Goal: Task Accomplishment & Management: Manage account settings

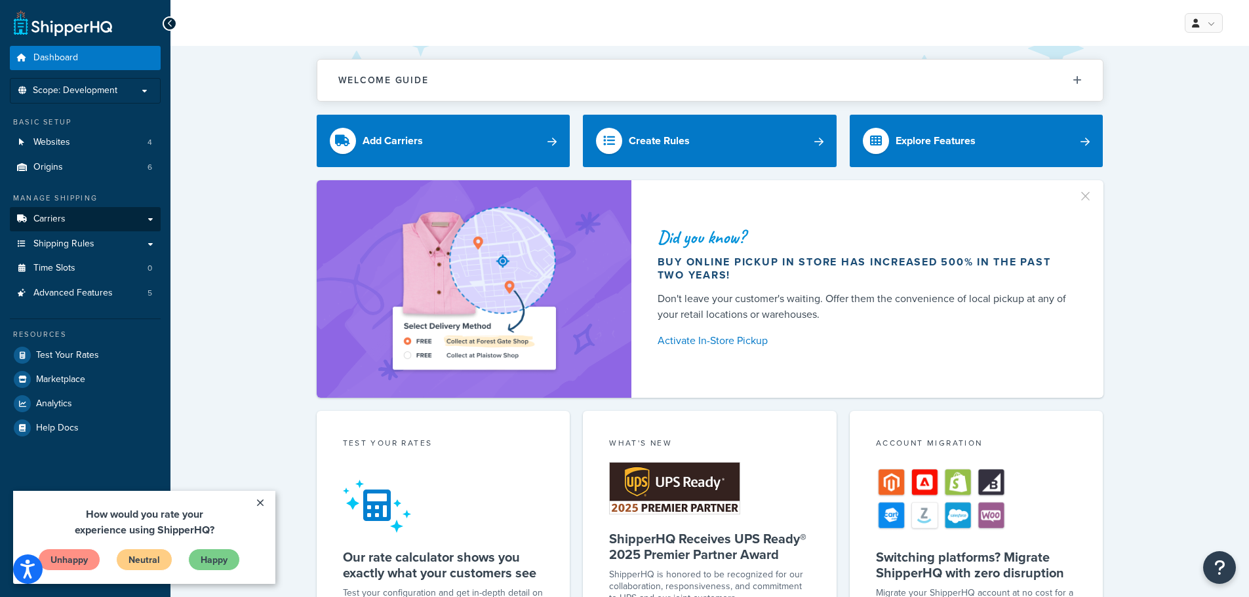
click at [60, 222] on span "Carriers" at bounding box center [49, 219] width 32 height 11
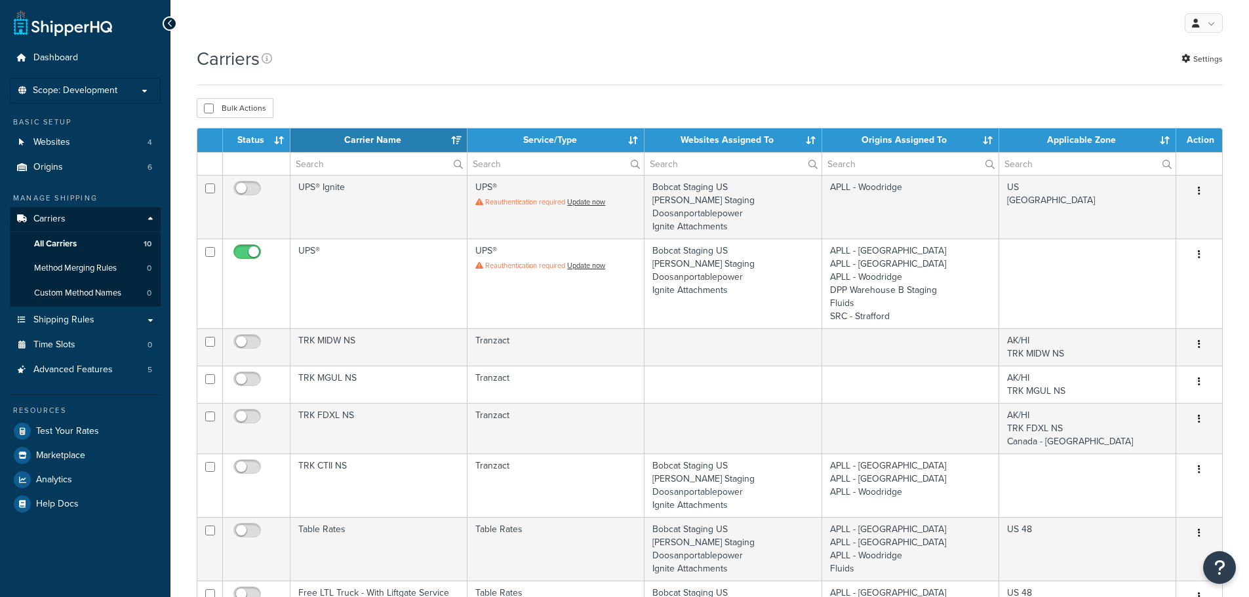
select select "15"
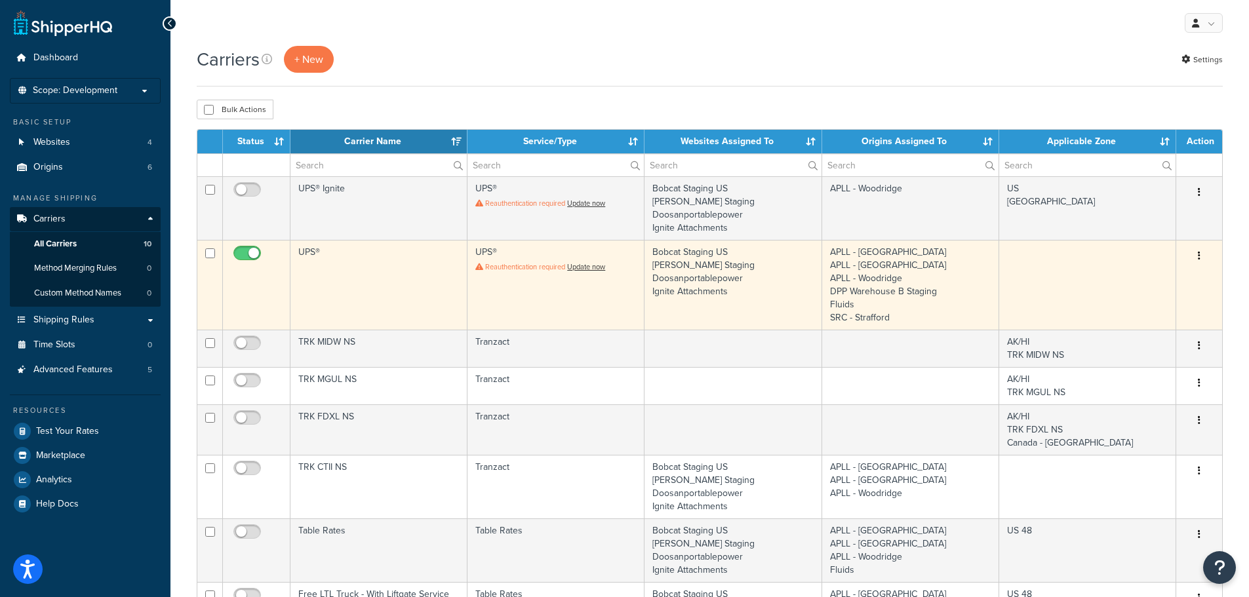
click at [995, 266] on td "APLL - Atlanta APLL - Reno APLL - Woodridge DPP Warehouse B Staging Fluids SRC …" at bounding box center [910, 285] width 177 height 90
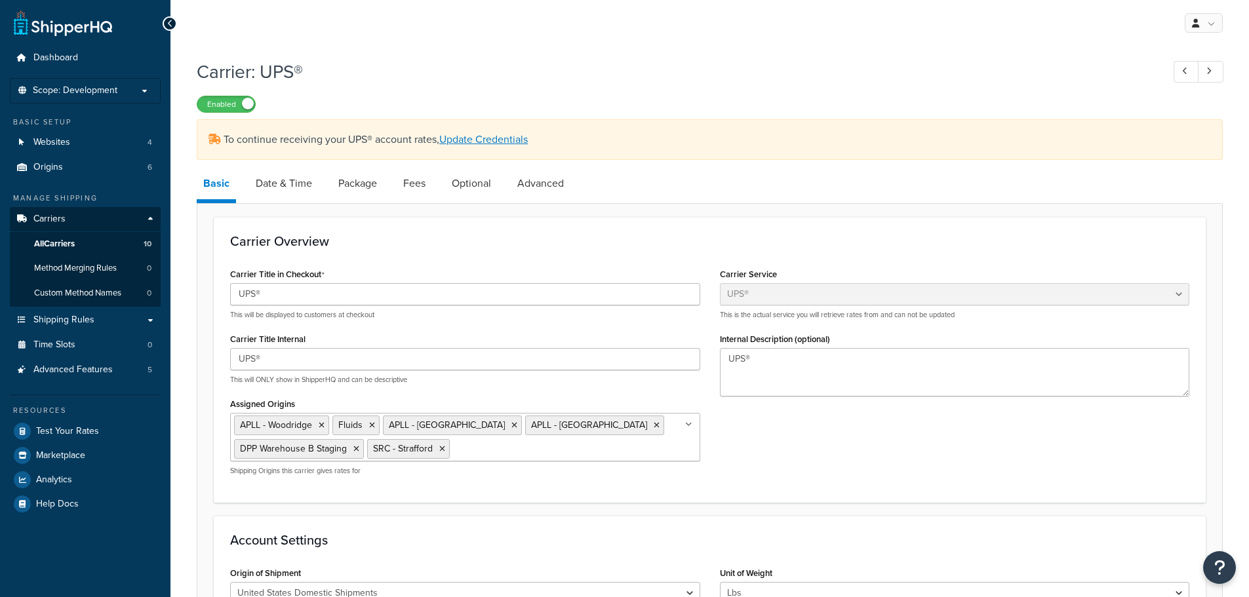
select select "ups"
select select "04"
click at [278, 187] on link "Date & Time" at bounding box center [283, 183] width 69 height 31
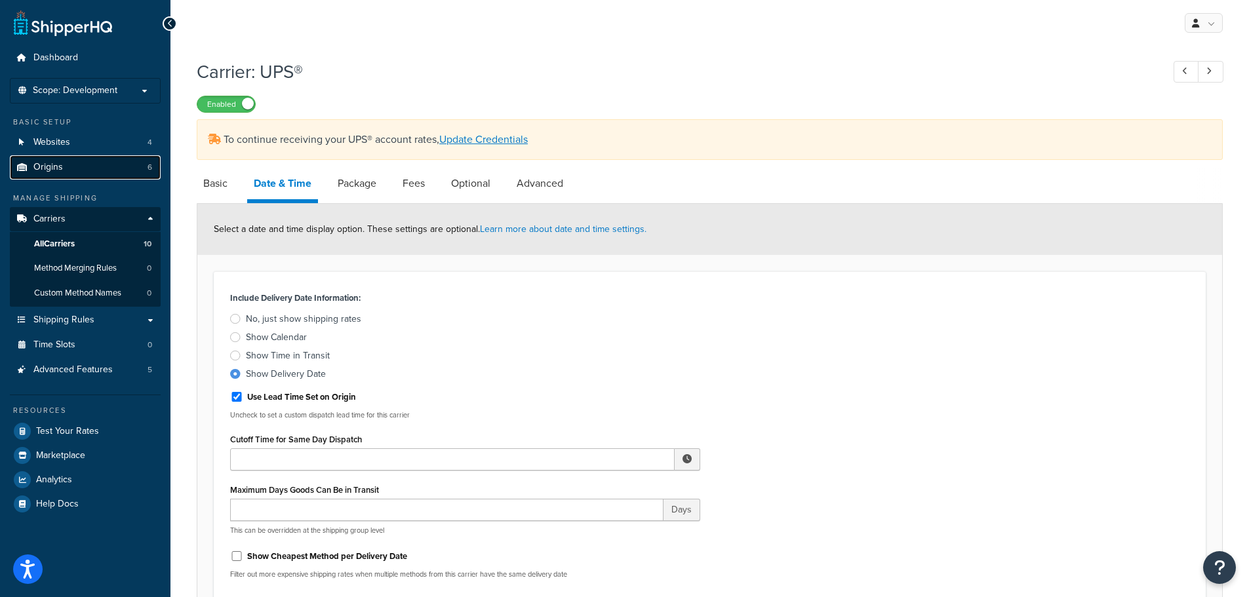
click at [44, 165] on span "Origins" at bounding box center [48, 167] width 30 height 11
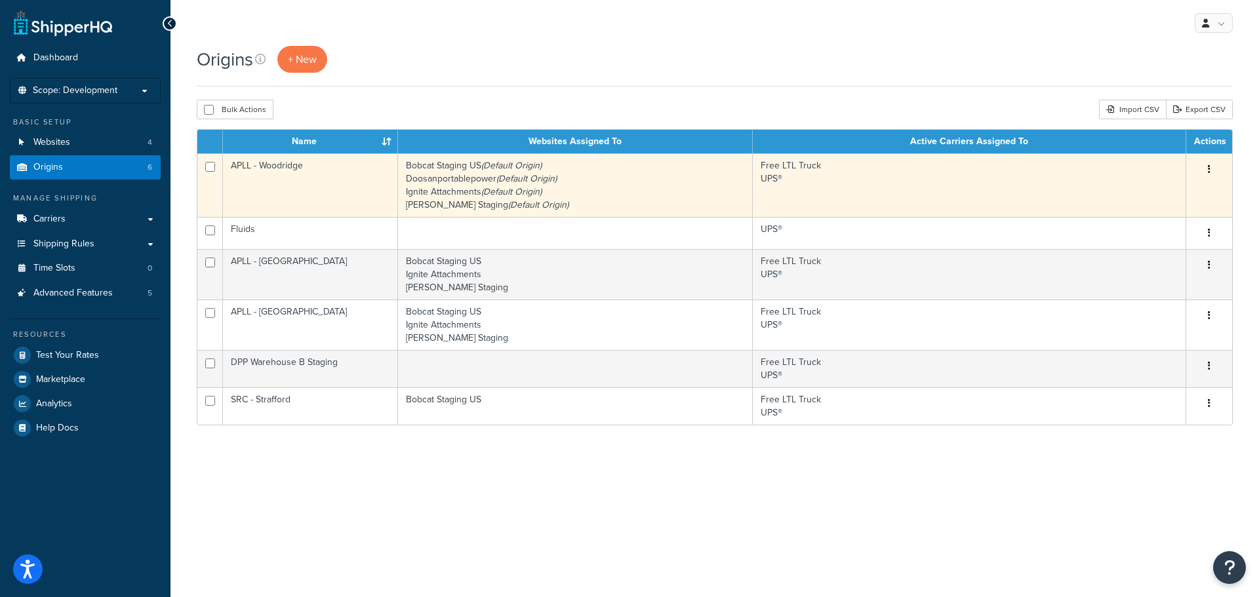
click at [314, 183] on td "APLL - Woodridge" at bounding box center [310, 185] width 175 height 64
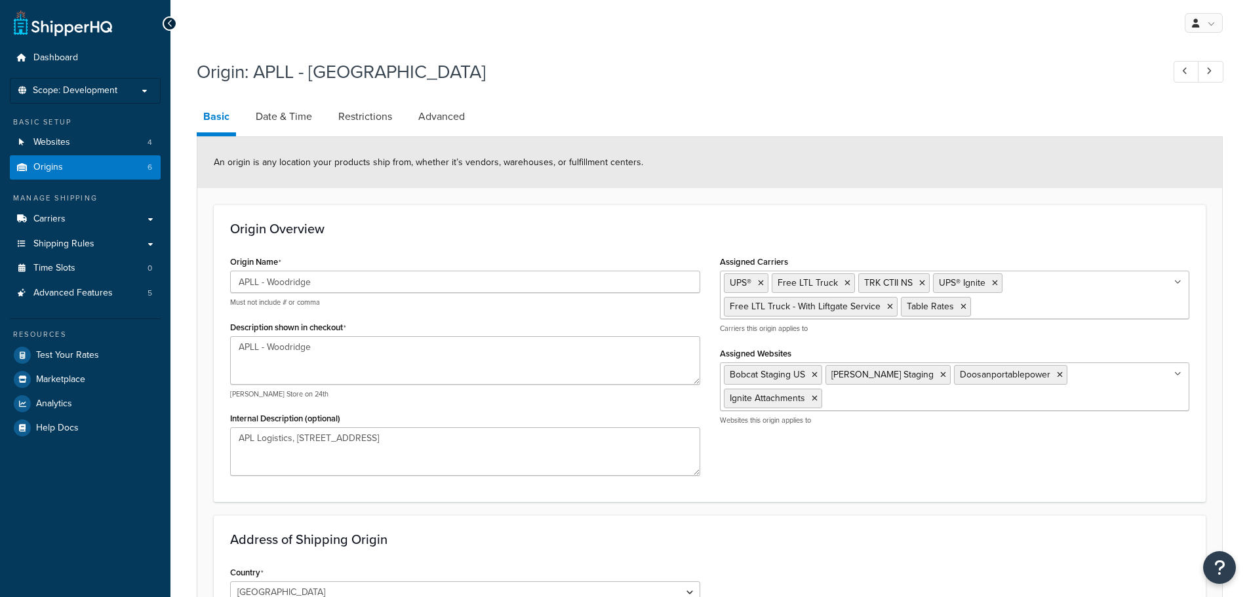
select select "13"
click at [283, 117] on link "Date & Time" at bounding box center [283, 116] width 69 height 31
select select "PER_SHIPPING_METHOD_TYPE"
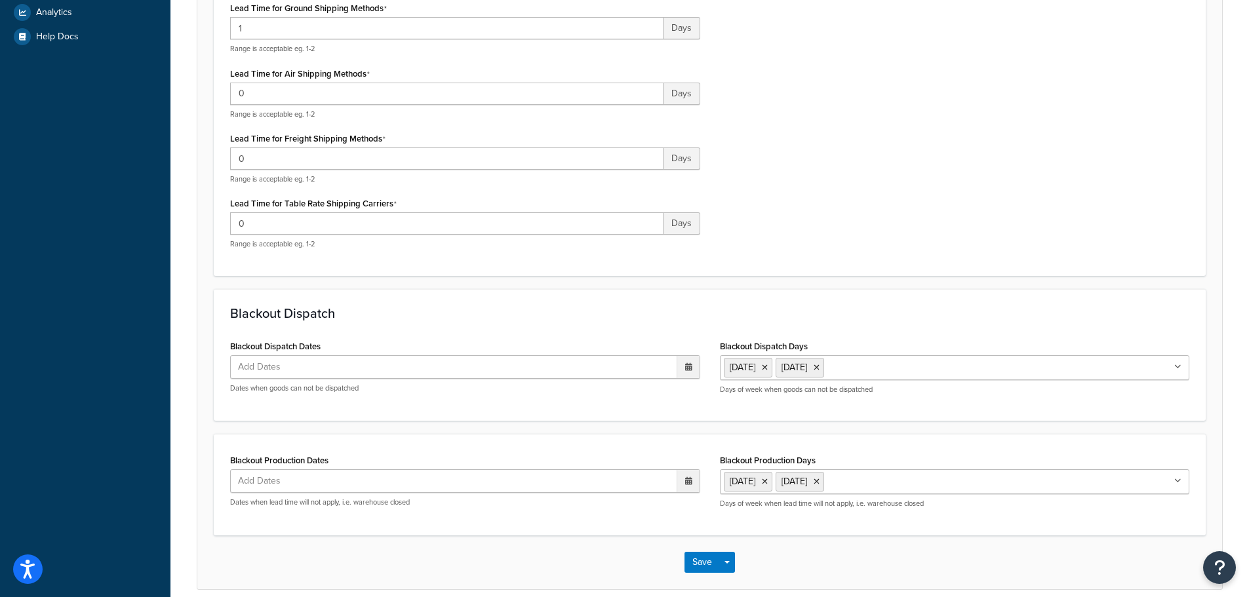
scroll to position [393, 0]
click at [688, 366] on icon at bounding box center [688, 365] width 7 height 8
click at [680, 389] on span "›" at bounding box center [685, 391] width 21 height 18
click at [575, 429] on td "1" at bounding box center [573, 431] width 22 height 20
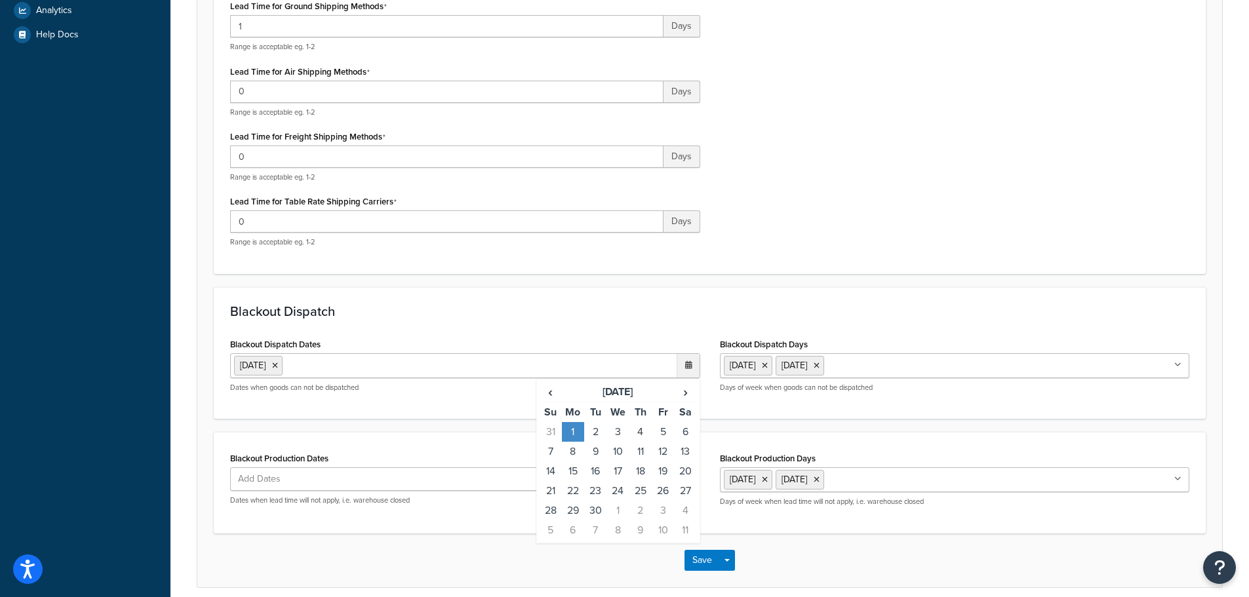
click at [387, 399] on div "Blackout Dispatch Dates 1 Sep 2025 ‹ September 2025 › Su Mo Tu We Th Fr Sa 31 1…" at bounding box center [465, 369] width 490 height 68
click at [278, 365] on icon at bounding box center [275, 366] width 6 height 8
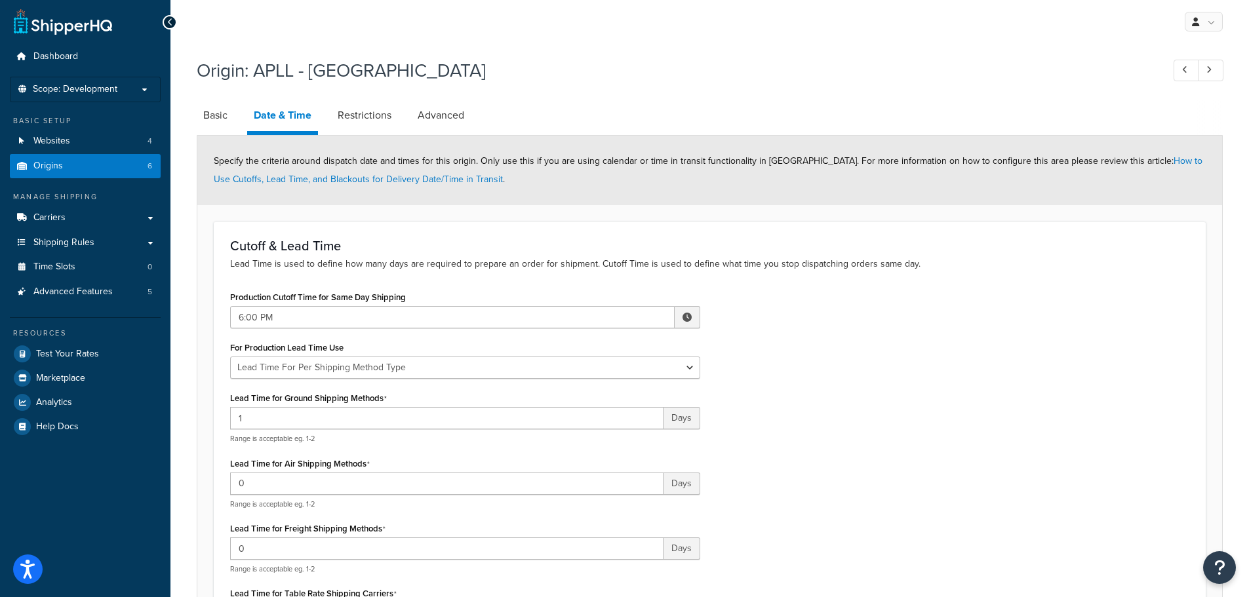
scroll to position [0, 0]
click at [52, 138] on span "Websites" at bounding box center [51, 142] width 37 height 11
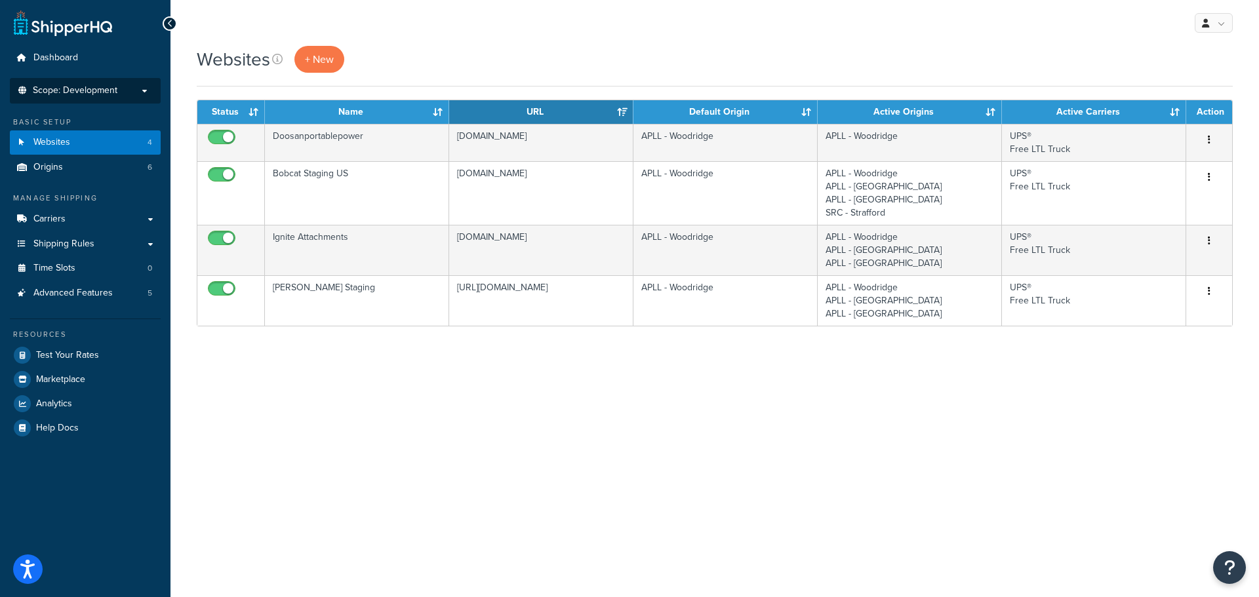
click at [90, 90] on span "Scope: Development" at bounding box center [75, 90] width 85 height 11
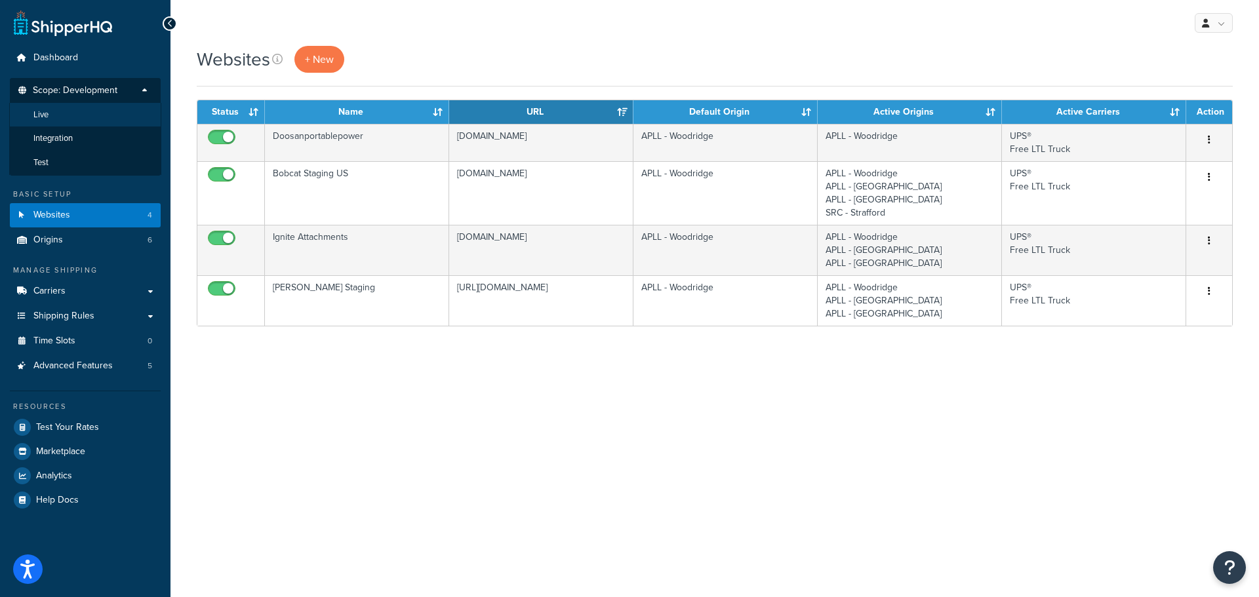
click at [70, 118] on li "Live" at bounding box center [85, 115] width 152 height 24
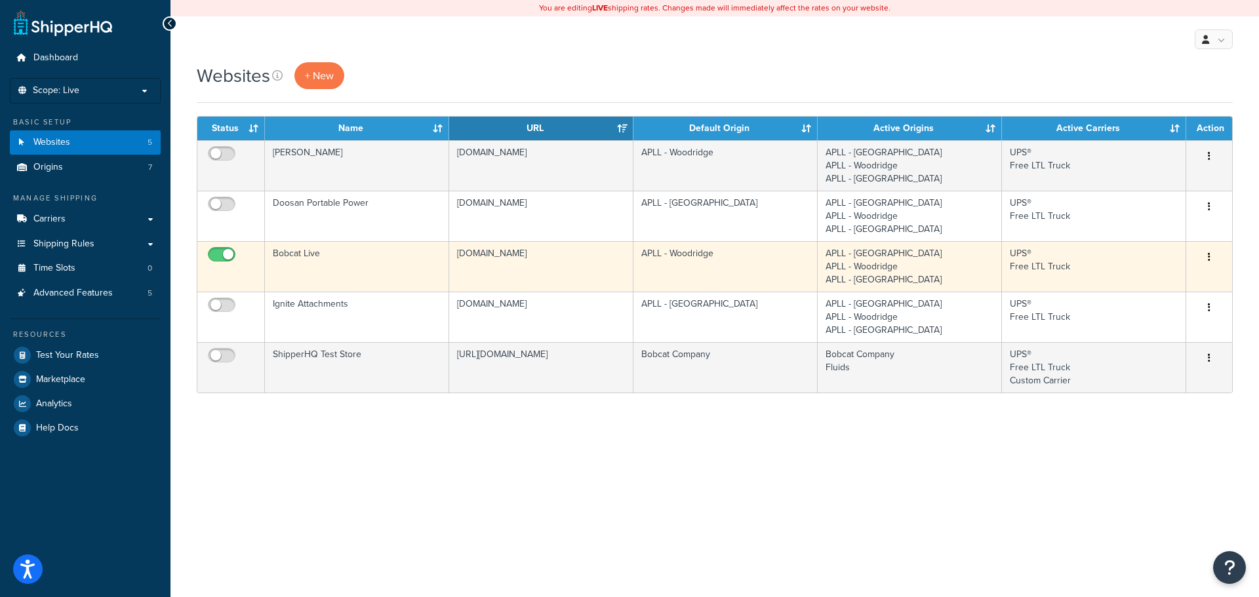
click at [1215, 258] on button "button" at bounding box center [1209, 257] width 18 height 21
click at [1160, 286] on link "Edit" at bounding box center [1156, 284] width 104 height 27
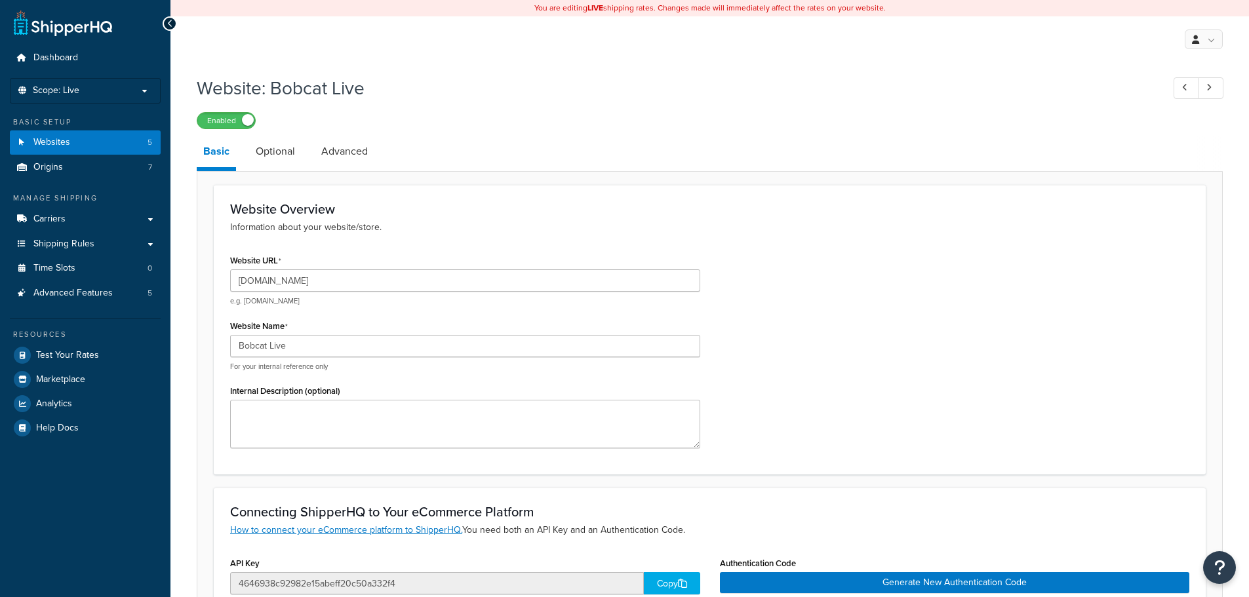
select select "127830"
click at [291, 151] on link "Optional" at bounding box center [275, 151] width 52 height 31
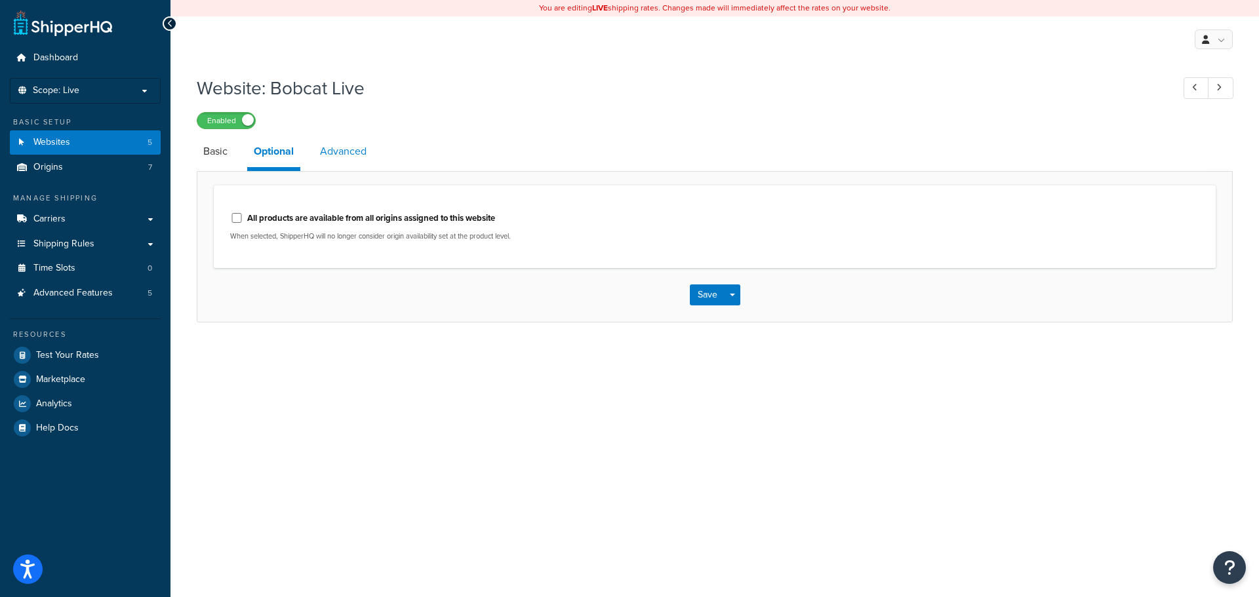
click at [366, 152] on link "Advanced" at bounding box center [343, 151] width 60 height 31
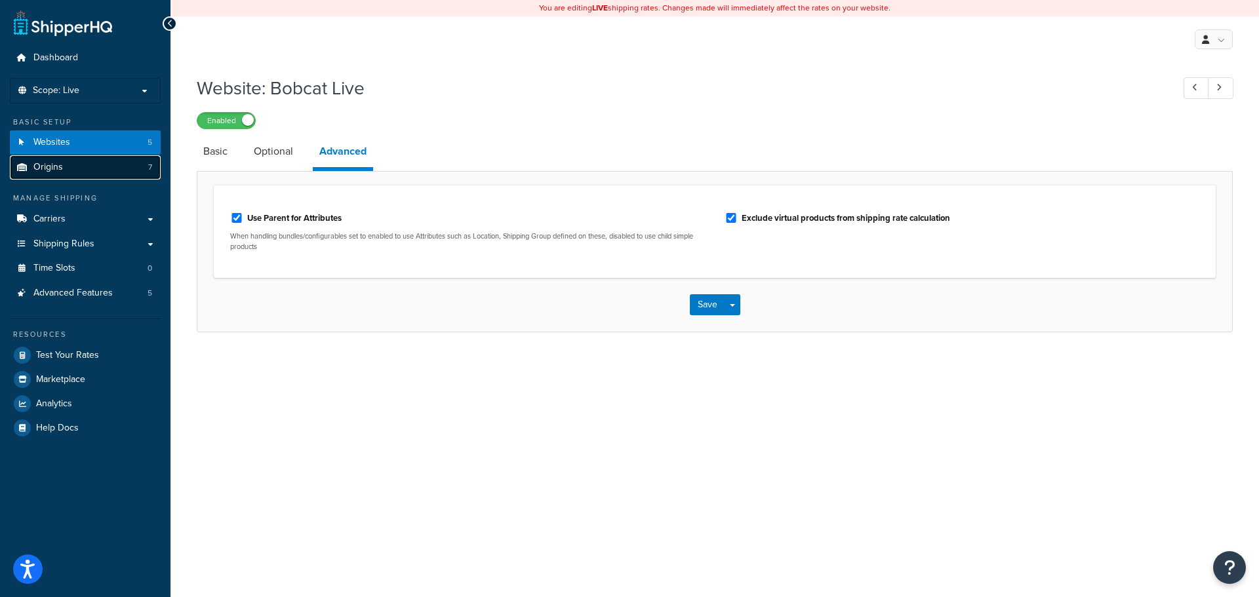
click at [47, 169] on span "Origins" at bounding box center [48, 167] width 30 height 11
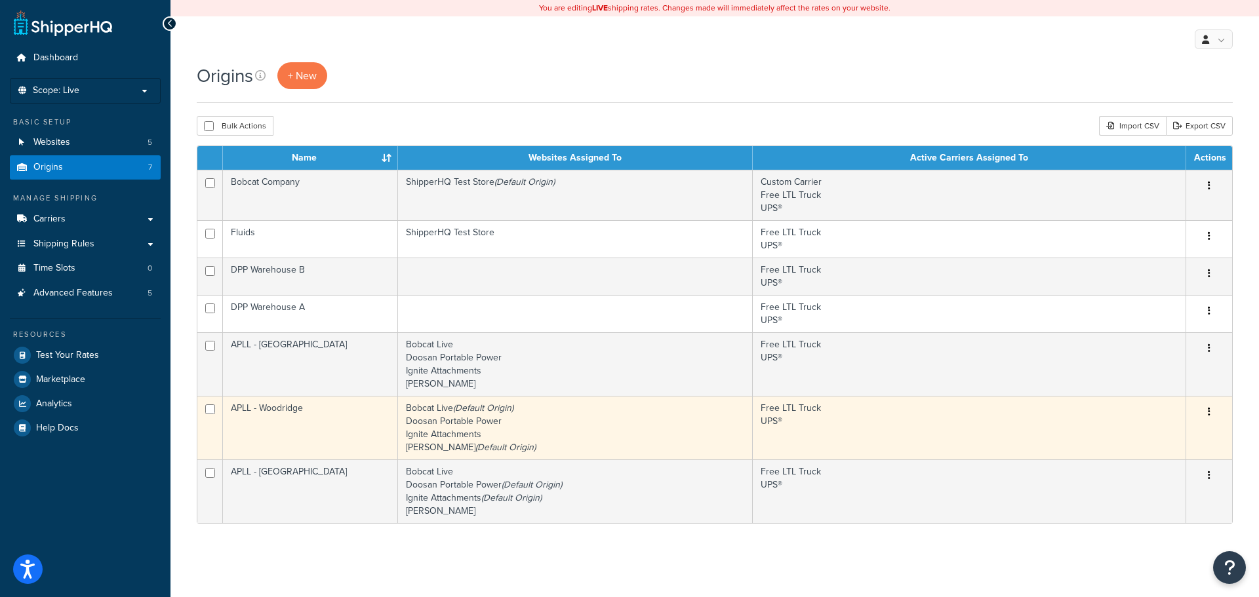
click at [490, 422] on td "Bobcat Live (Default Origin) Doosan Portable Power Ignite Attachments Ryan Turf…" at bounding box center [575, 428] width 355 height 64
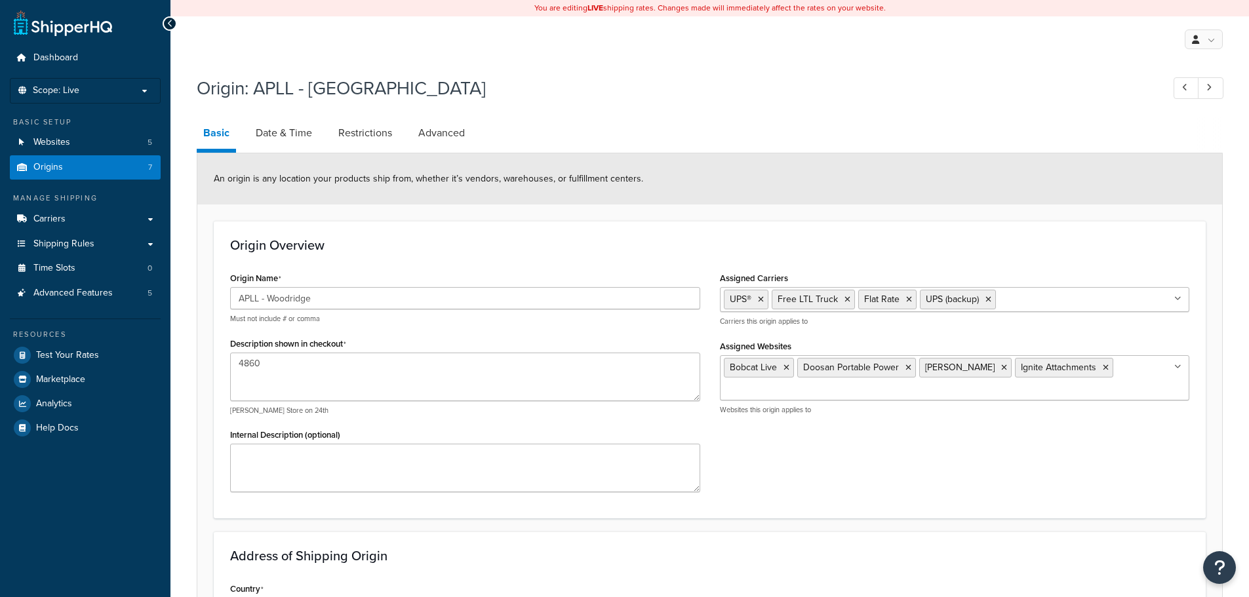
select select "13"
click at [280, 134] on link "Date & Time" at bounding box center [283, 132] width 69 height 31
select select "PER_SHIPPING_METHOD_TYPE"
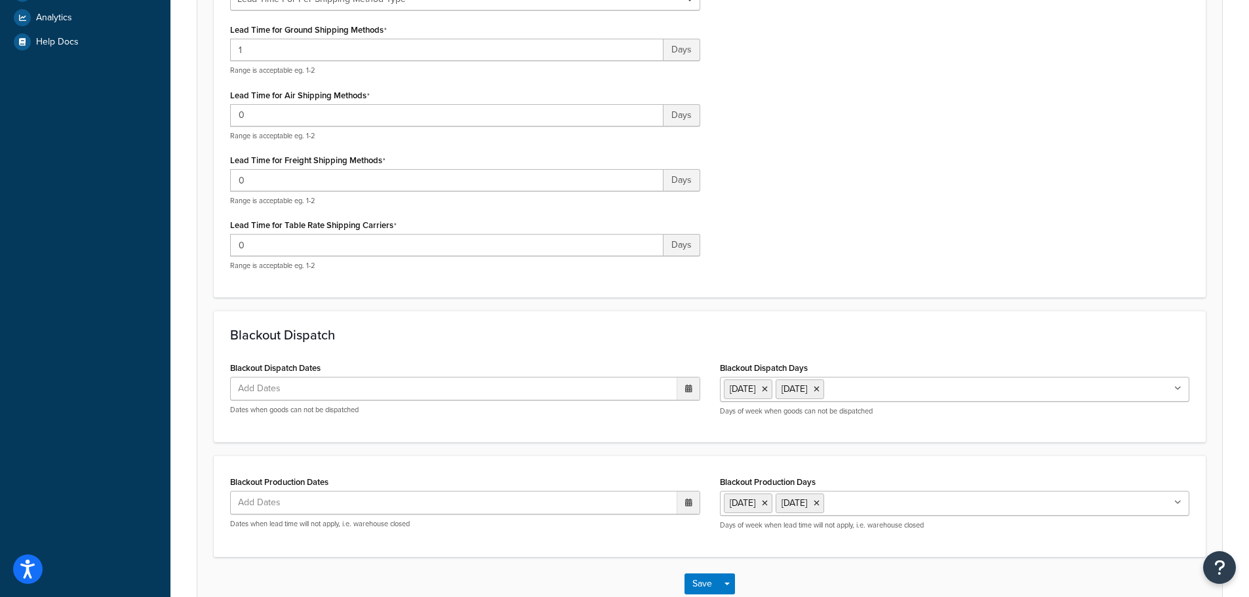
scroll to position [393, 0]
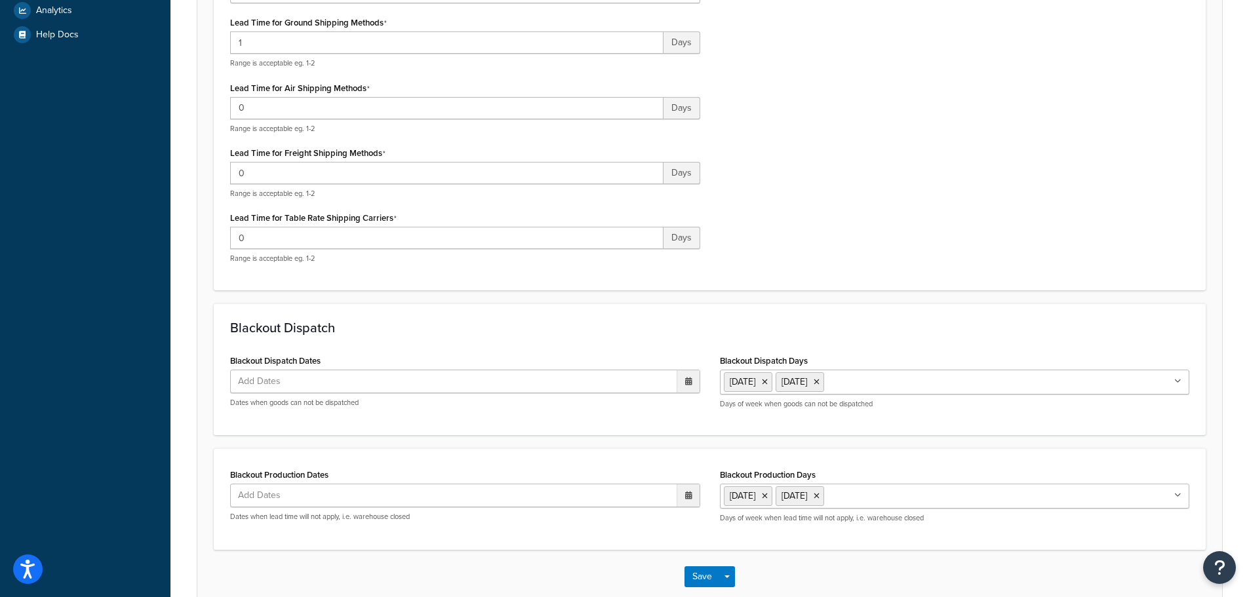
click at [332, 385] on ul "Add Dates" at bounding box center [465, 382] width 470 height 24
click at [682, 411] on span "›" at bounding box center [685, 407] width 21 height 18
click at [575, 447] on td "1" at bounding box center [573, 447] width 22 height 20
click at [458, 340] on div "Blackout Dispatch Blackout Dispatch Dates 1 Sep 2025 ‹ September 2025 › Su Mo T…" at bounding box center [710, 370] width 992 height 132
click at [702, 580] on button "Save" at bounding box center [701, 576] width 35 height 21
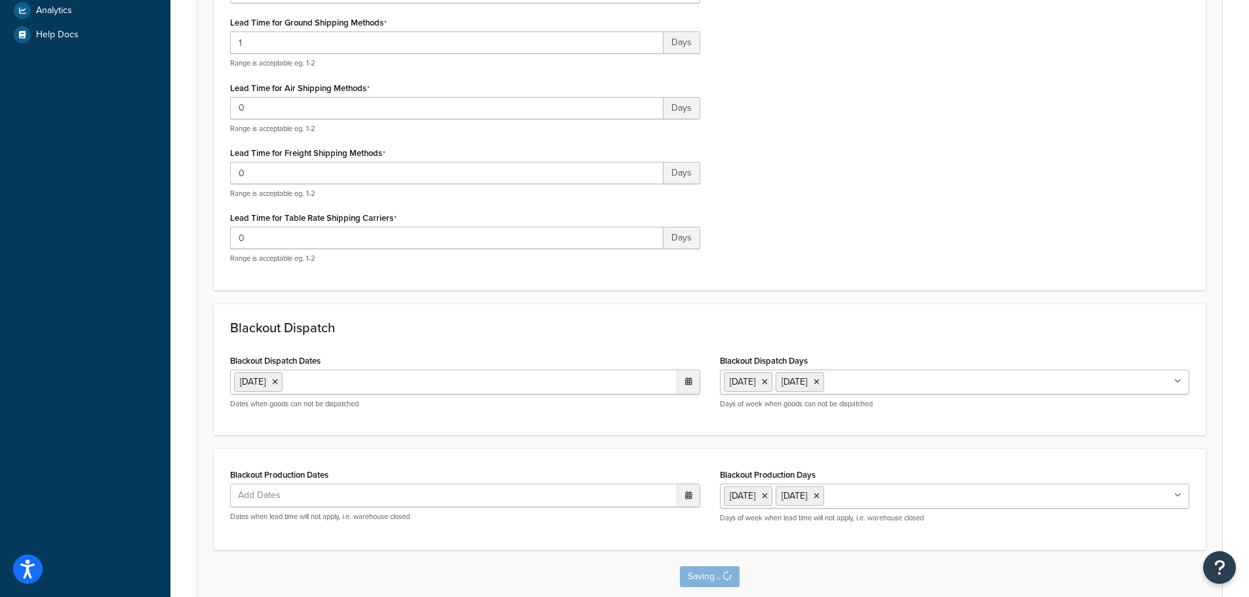
scroll to position [0, 0]
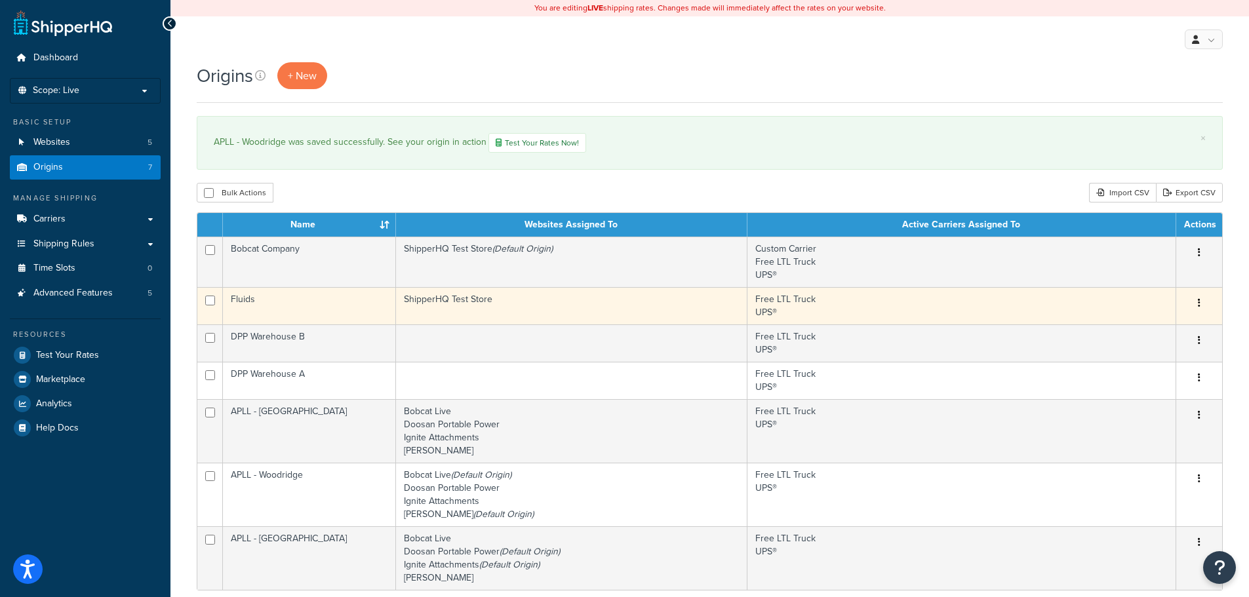
scroll to position [65, 0]
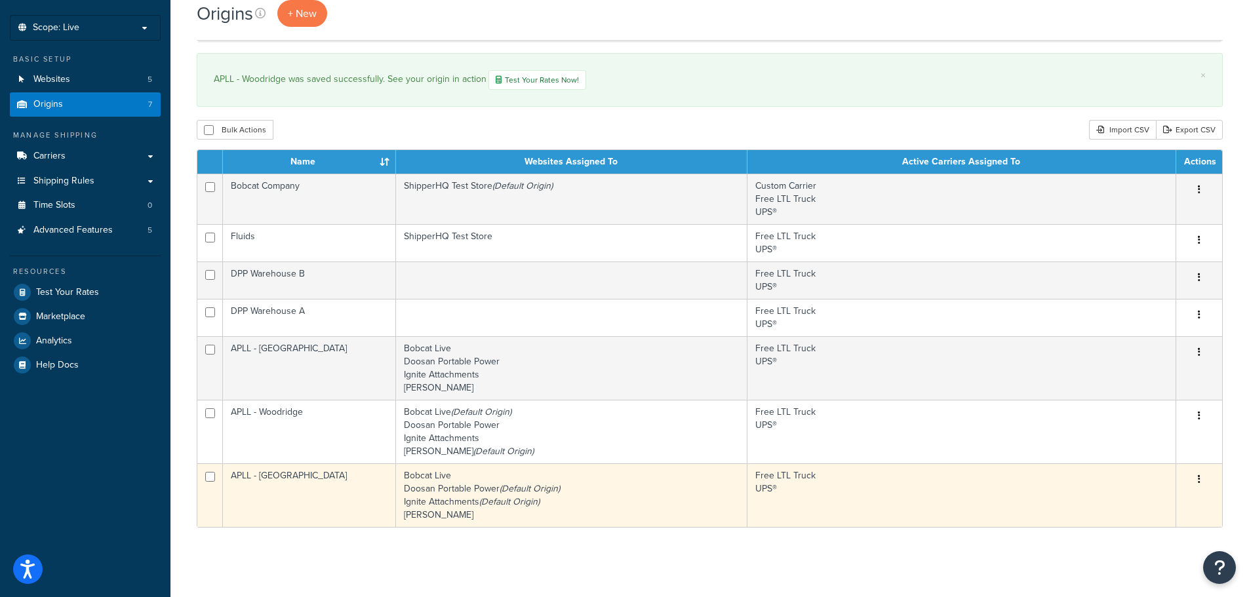
click at [473, 492] on td "Bobcat Live Doosan Portable Power (Default Origin) Ignite Attachments (Default …" at bounding box center [571, 495] width 351 height 64
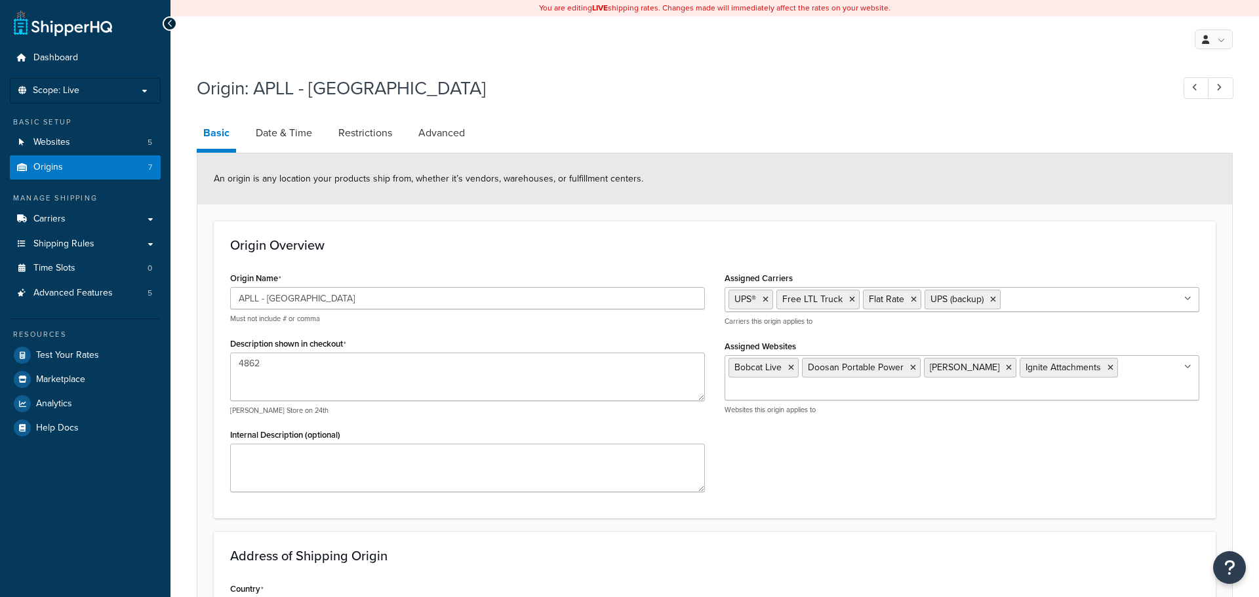
select select "10"
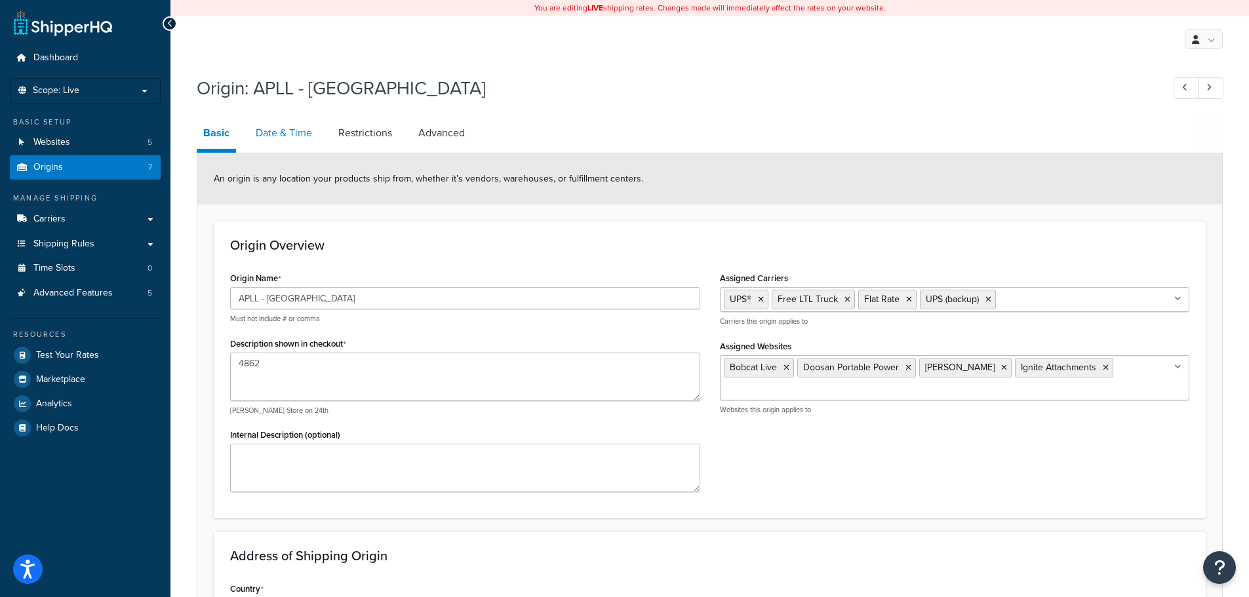
click at [281, 136] on link "Date & Time" at bounding box center [283, 132] width 69 height 31
select select "PER_SHIPPING_METHOD_TYPE"
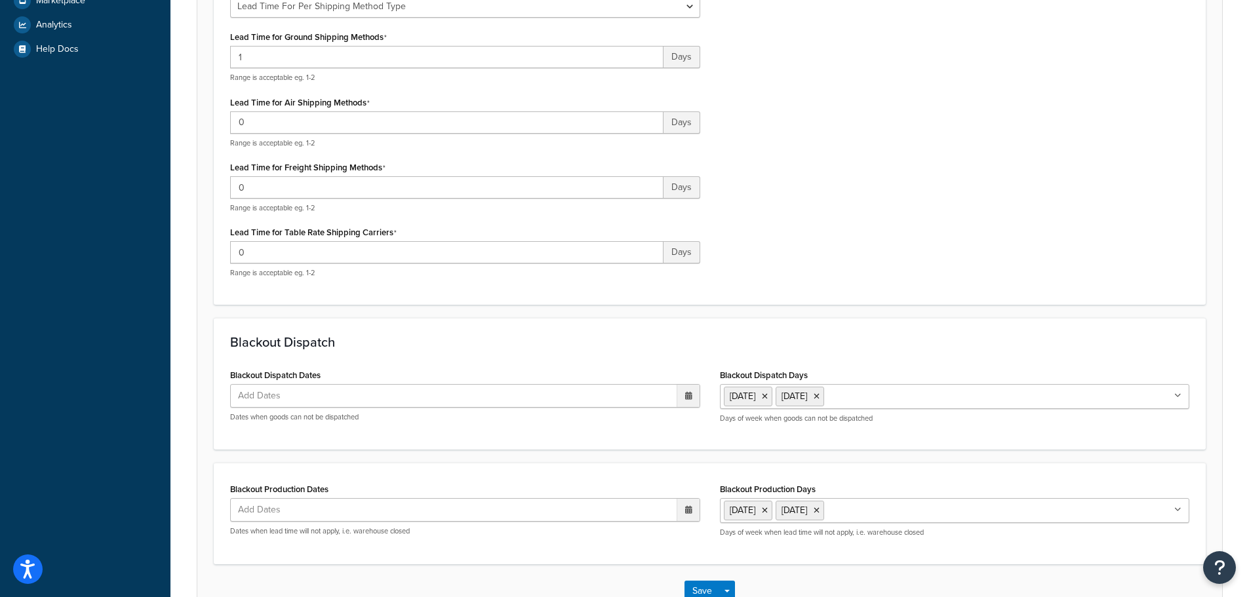
scroll to position [459, 0]
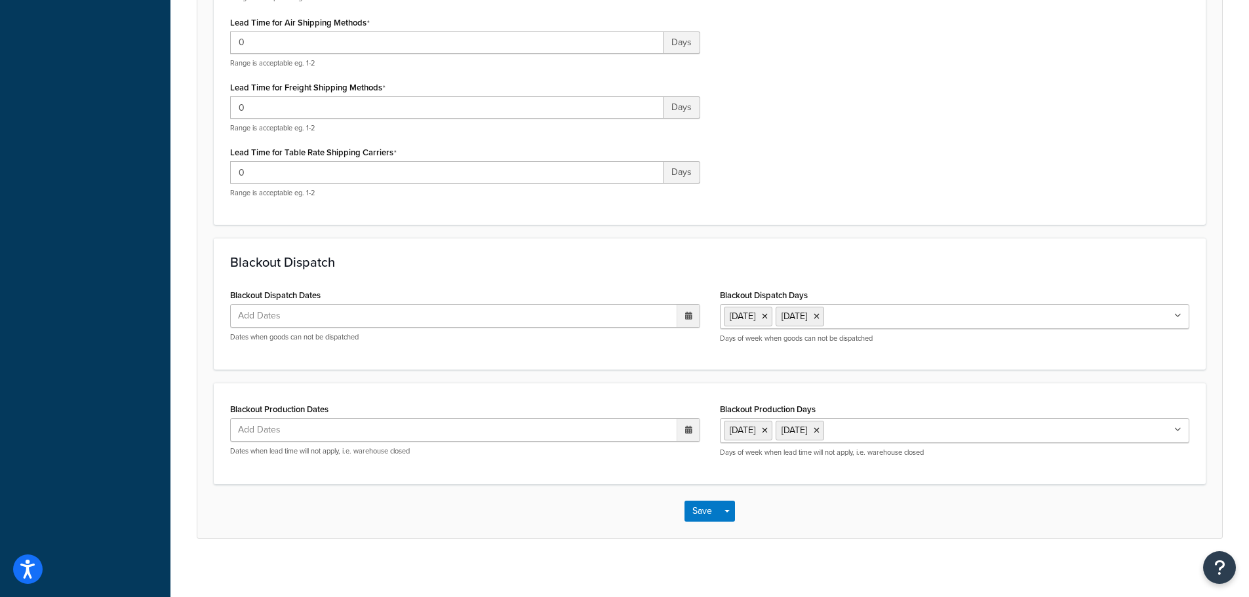
click at [273, 311] on span "Add Dates" at bounding box center [265, 316] width 63 height 22
click at [687, 345] on span "›" at bounding box center [685, 341] width 21 height 18
click at [573, 382] on td "1" at bounding box center [573, 382] width 22 height 20
click at [705, 509] on button "Save" at bounding box center [701, 511] width 35 height 21
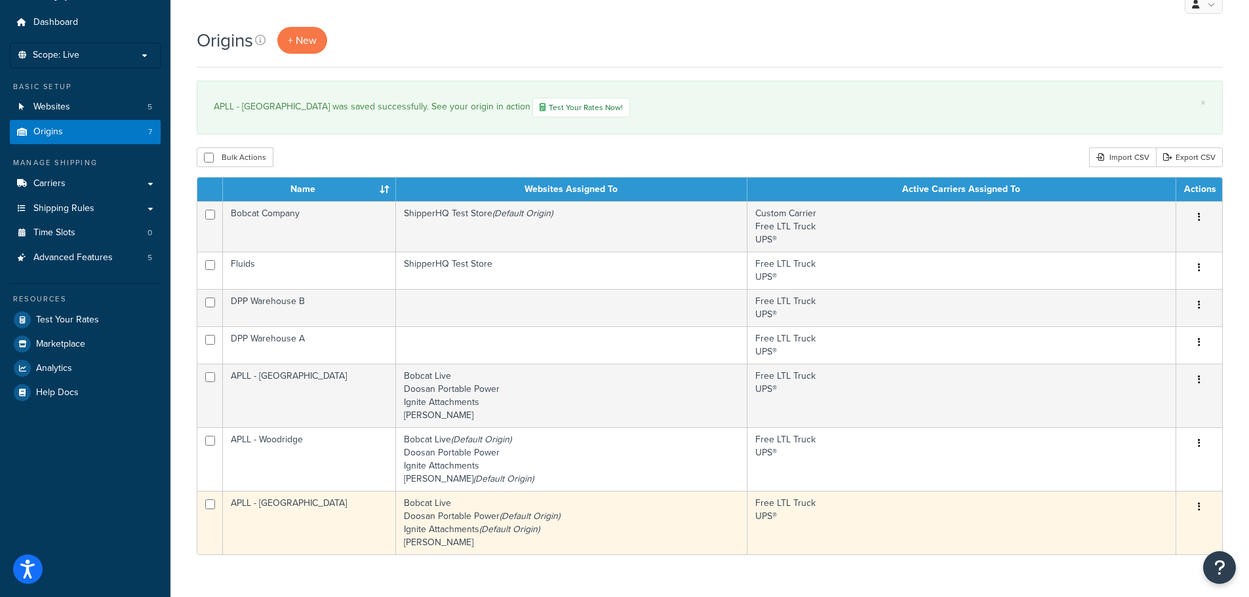
scroll to position [65, 0]
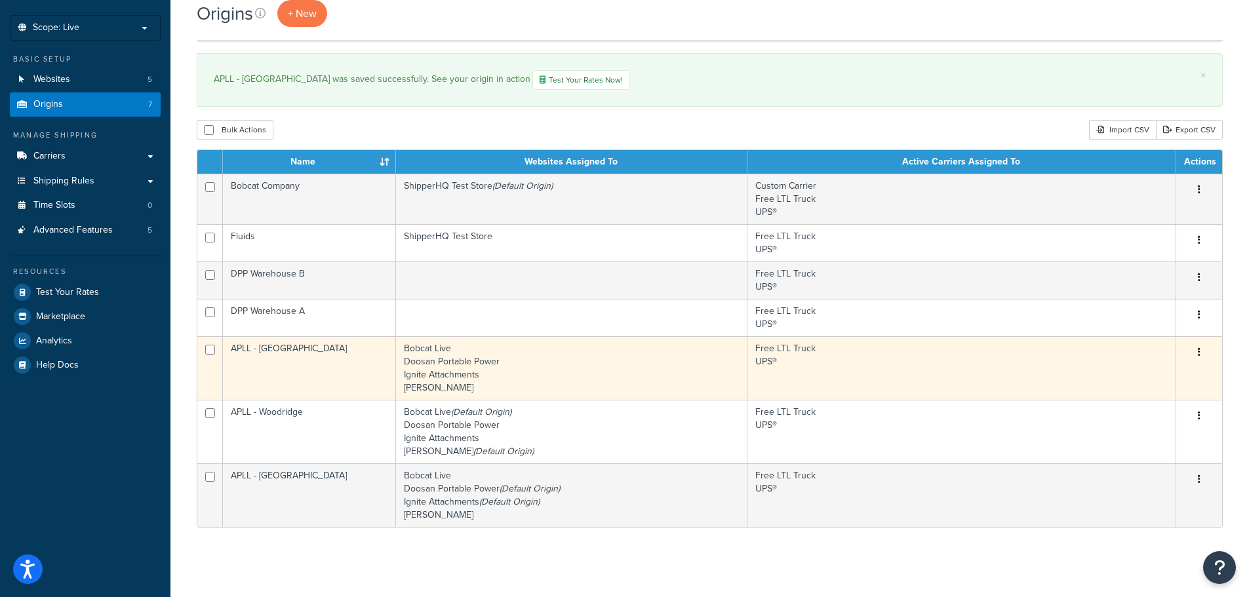
click at [426, 363] on td "Bobcat Live Doosan Portable Power Ignite Attachments Ryan Turf" at bounding box center [571, 368] width 351 height 64
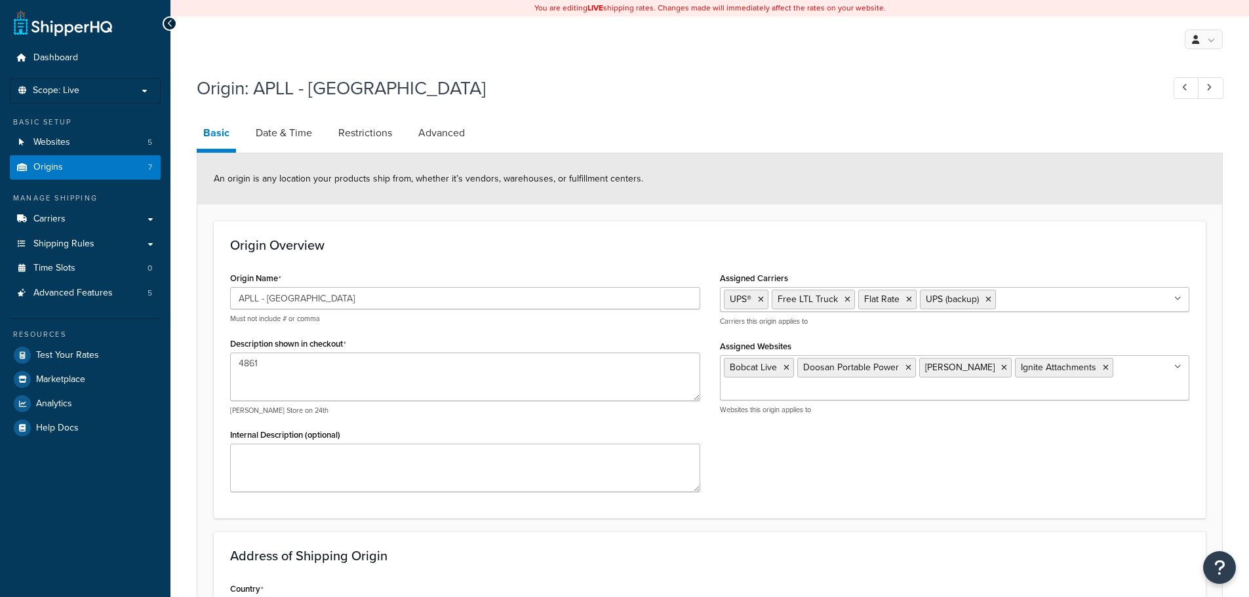
select select "28"
click at [294, 129] on link "Date & Time" at bounding box center [283, 132] width 69 height 31
select select "PER_SHIPPING_METHOD_TYPE"
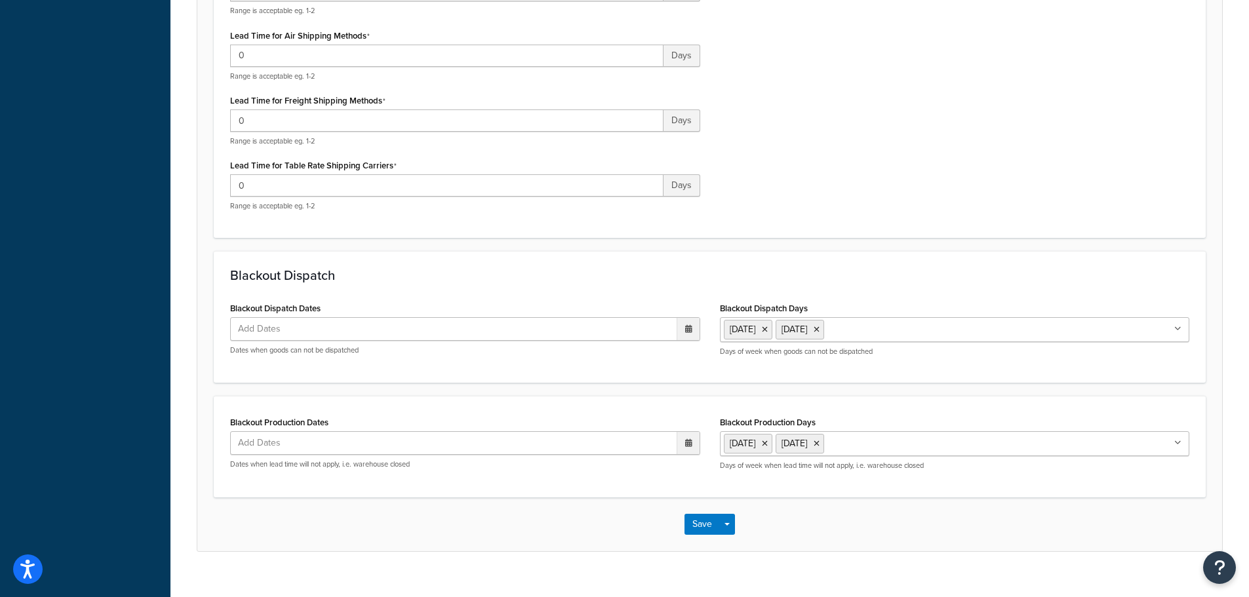
scroll to position [467, 0]
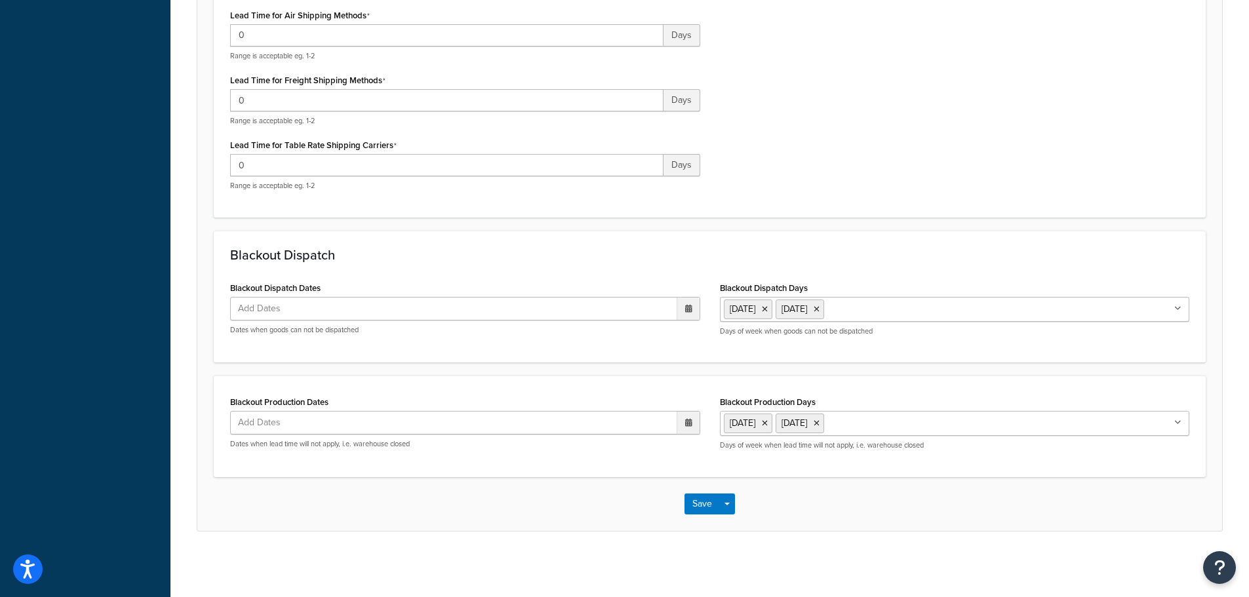
click at [267, 298] on span "Add Dates" at bounding box center [265, 309] width 63 height 22
click at [684, 334] on span "›" at bounding box center [685, 334] width 21 height 18
click at [573, 372] on td "1" at bounding box center [573, 374] width 22 height 20
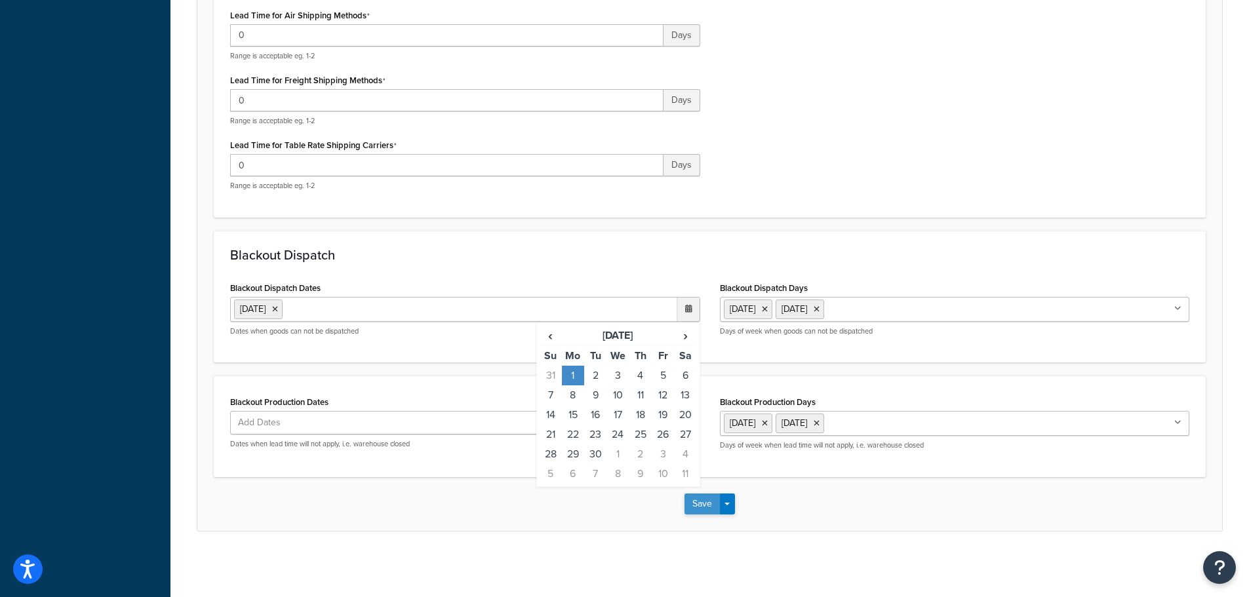
click at [694, 503] on button "Save" at bounding box center [701, 504] width 35 height 21
